Goal: Task Accomplishment & Management: Manage account settings

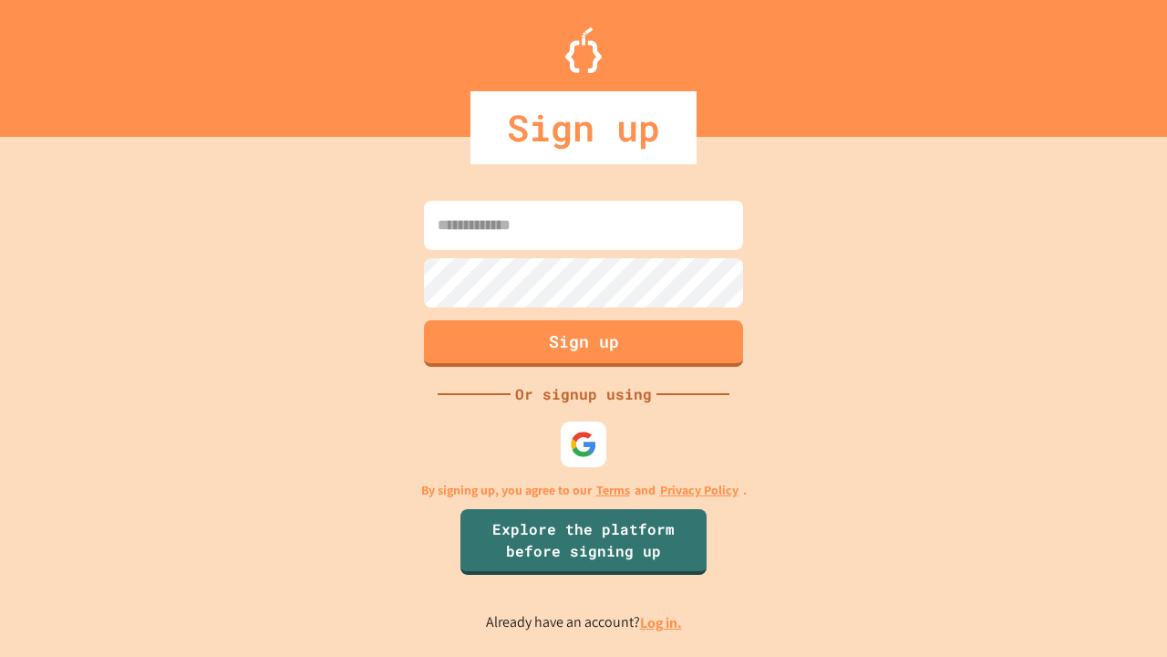
click at [662, 622] on link "Log in." at bounding box center [661, 622] width 42 height 19
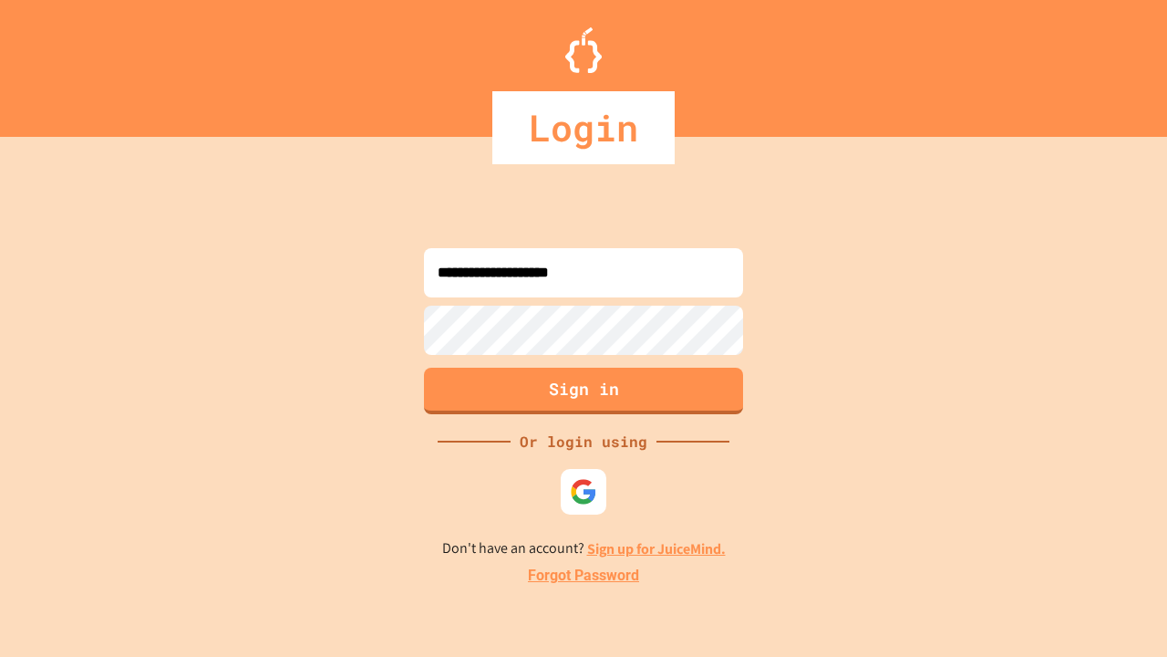
type input "**********"
